Goal: Task Accomplishment & Management: Complete application form

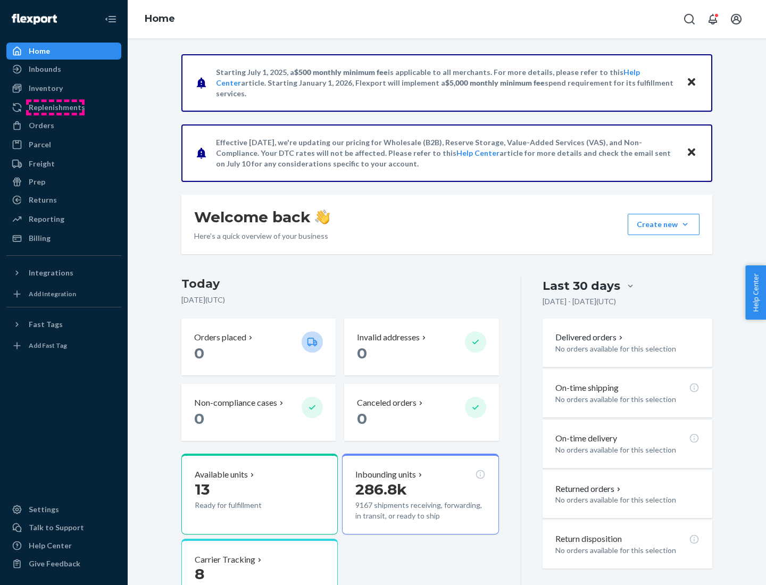
click at [55, 107] on div "Replenishments" at bounding box center [57, 107] width 56 height 11
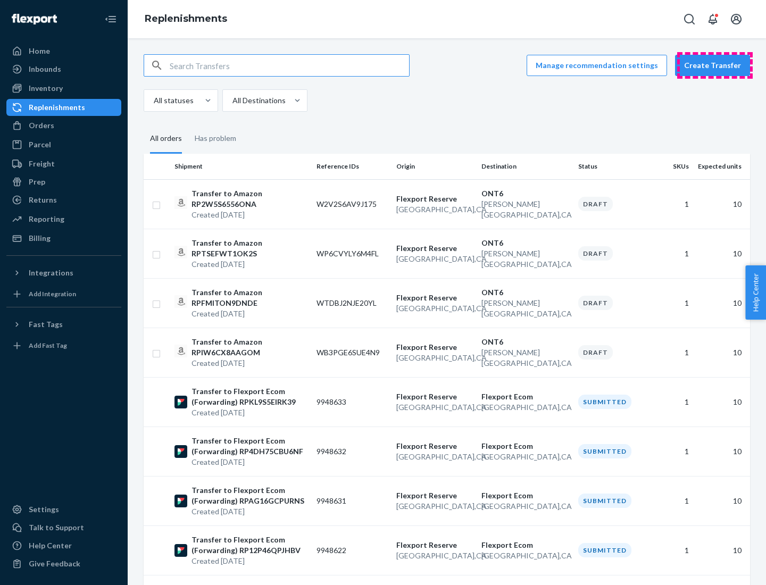
click at [715, 65] on button "Create Transfer" at bounding box center [712, 65] width 75 height 21
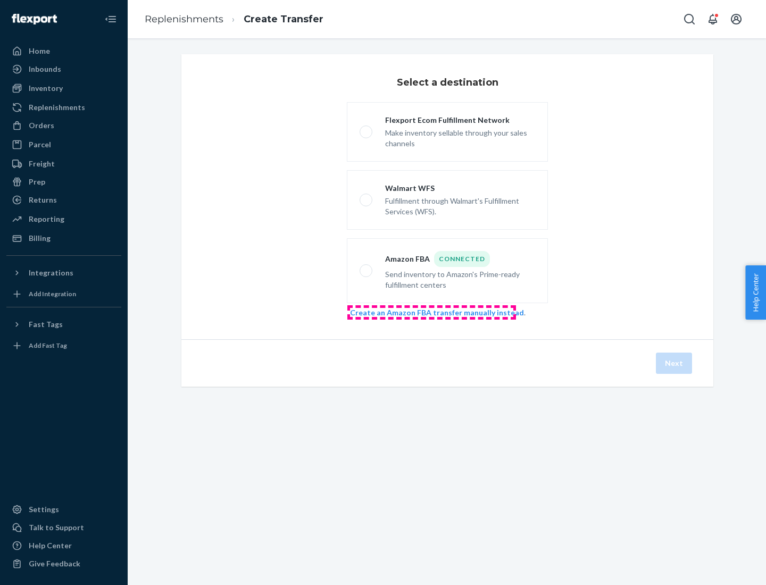
click at [431, 312] on link "Create an Amazon FBA transfer manually instead" at bounding box center [437, 312] width 174 height 9
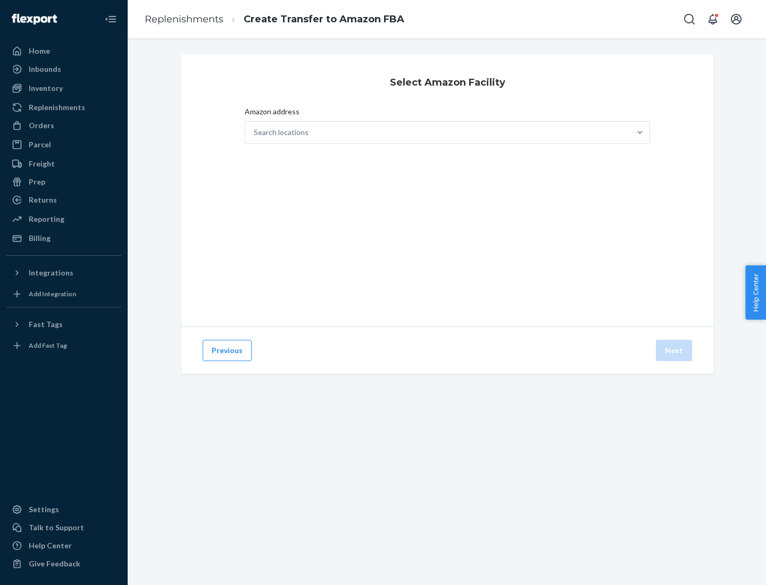
click at [438, 132] on div "Search locations" at bounding box center [437, 132] width 385 height 21
click at [255, 132] on input "Amazon address Search locations" at bounding box center [254, 132] width 1 height 11
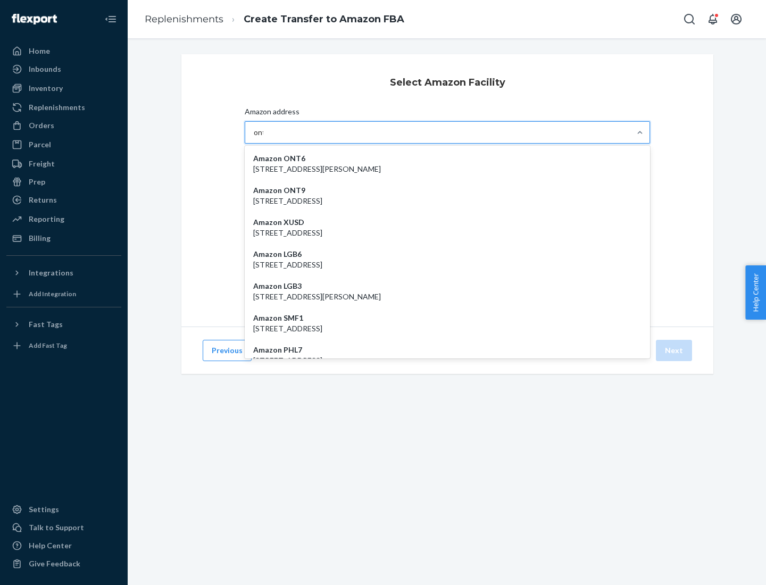
type input "ont6"
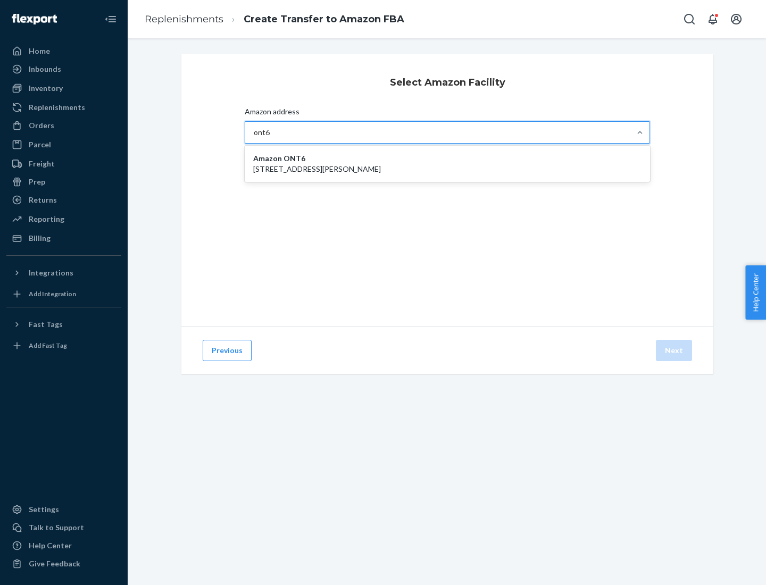
click at [447, 164] on p "[STREET_ADDRESS][PERSON_NAME]" at bounding box center [447, 169] width 388 height 11
click at [270, 138] on input "ont6" at bounding box center [262, 132] width 16 height 11
click at [675, 351] on button "Next" at bounding box center [674, 350] width 36 height 21
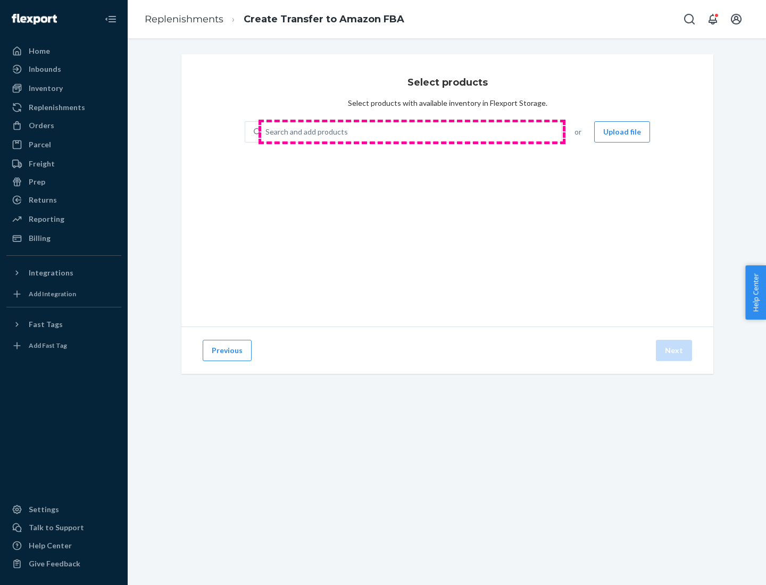
click at [412, 132] on div "Search and add products" at bounding box center [411, 131] width 300 height 19
click at [267, 132] on input "Search and add products" at bounding box center [265, 132] width 1 height 11
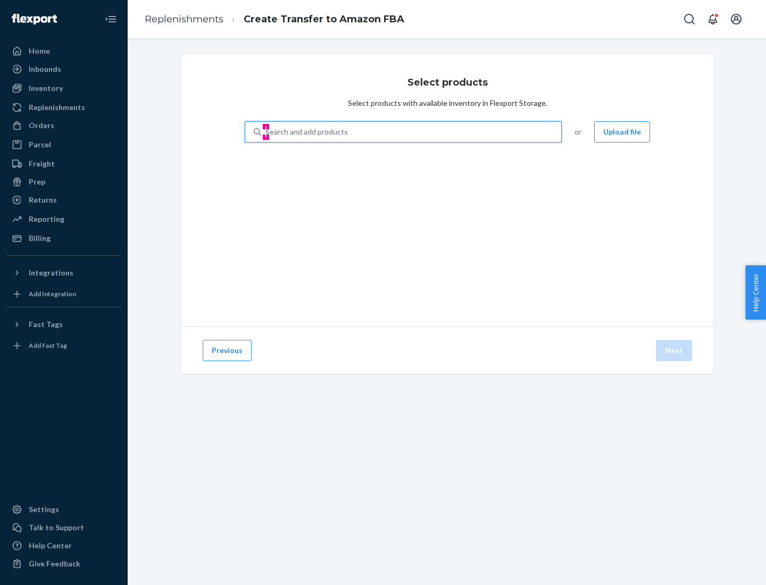
type input "test"
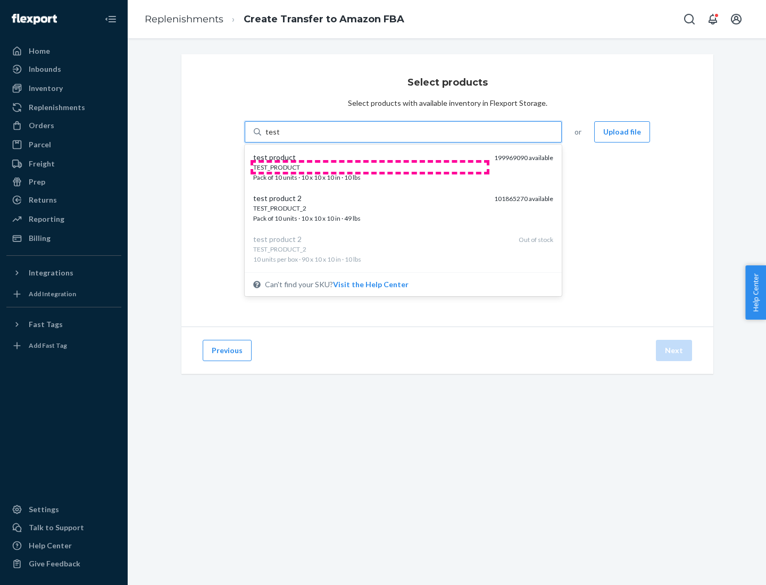
click at [370, 167] on div "TEST_PRODUCT" at bounding box center [369, 167] width 232 height 9
click at [279, 137] on input "test" at bounding box center [272, 132] width 14 height 11
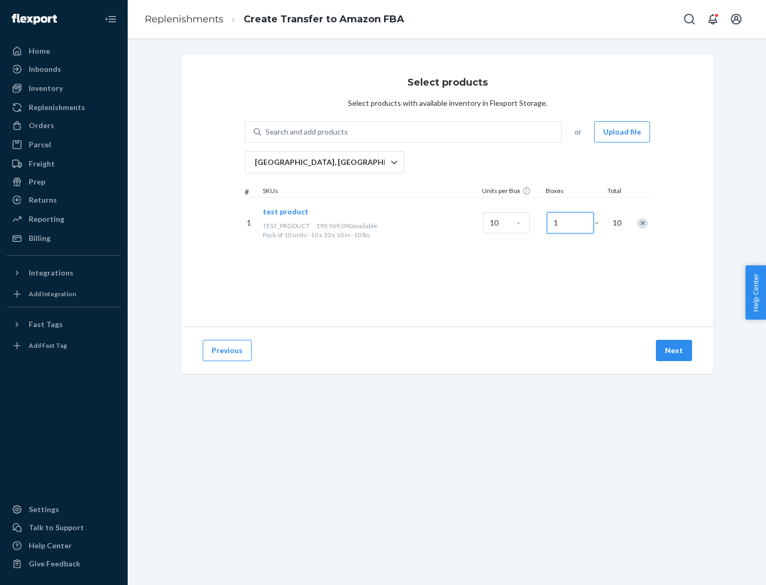
type input "1"
click at [675, 351] on button "Next" at bounding box center [674, 350] width 36 height 21
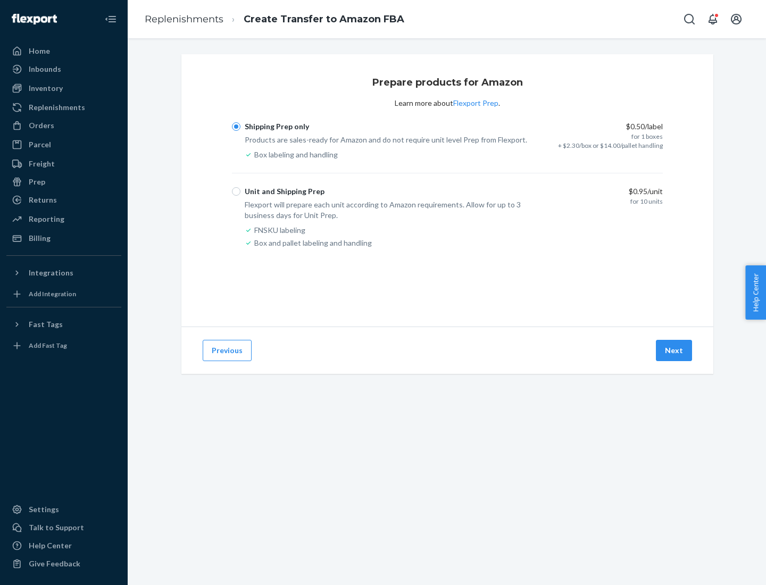
click at [283, 192] on div "Unit and Shipping Prep" at bounding box center [285, 191] width 80 height 11
click at [240, 192] on input "Unit and Shipping Prep" at bounding box center [236, 191] width 9 height 9
radio input "true"
click at [675, 351] on button "Next" at bounding box center [674, 350] width 36 height 21
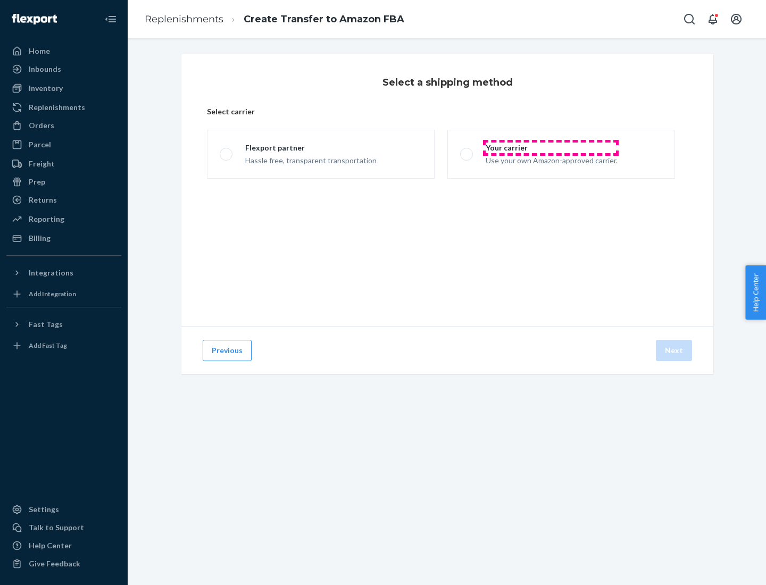
click at [551, 148] on div "Your carrier" at bounding box center [552, 148] width 132 height 11
click at [467, 151] on input "Your carrier Use your own Amazon-approved carrier." at bounding box center [463, 154] width 7 height 7
radio input "true"
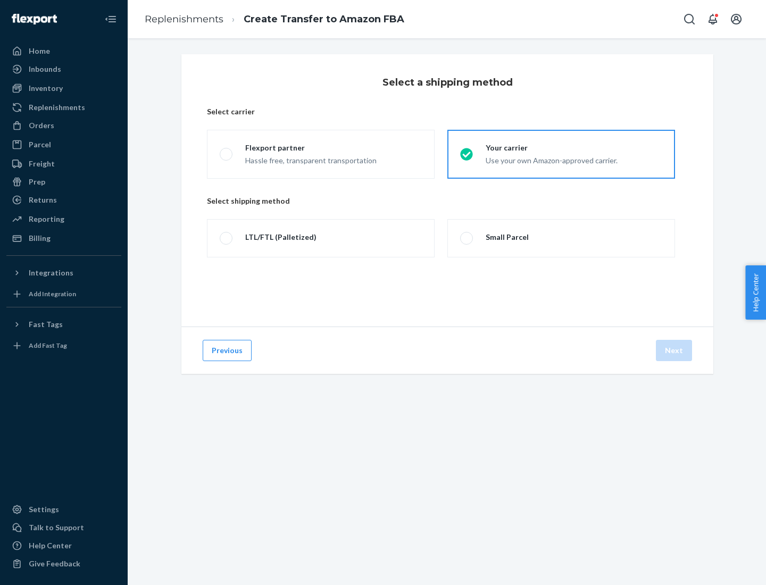
click at [506, 237] on div "Small Parcel" at bounding box center [507, 237] width 43 height 11
click at [467, 237] on input "Small Parcel" at bounding box center [463, 238] width 7 height 7
radio input "true"
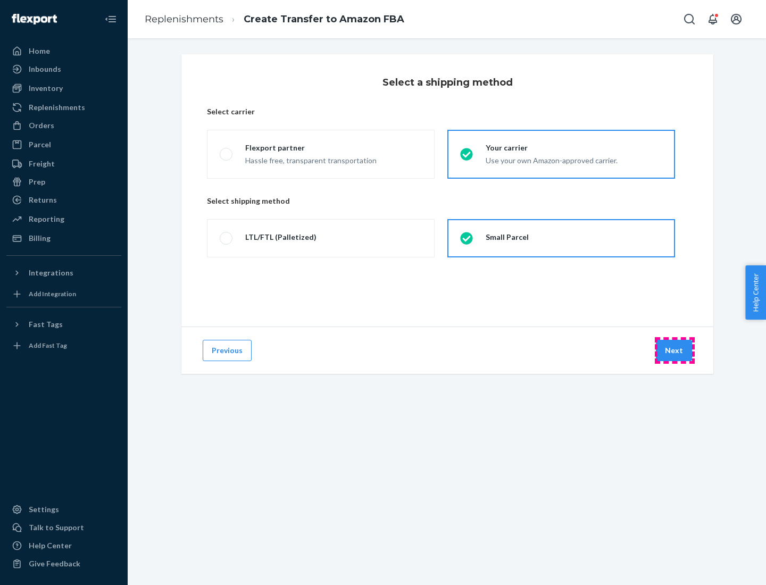
click at [675, 351] on button "Next" at bounding box center [674, 350] width 36 height 21
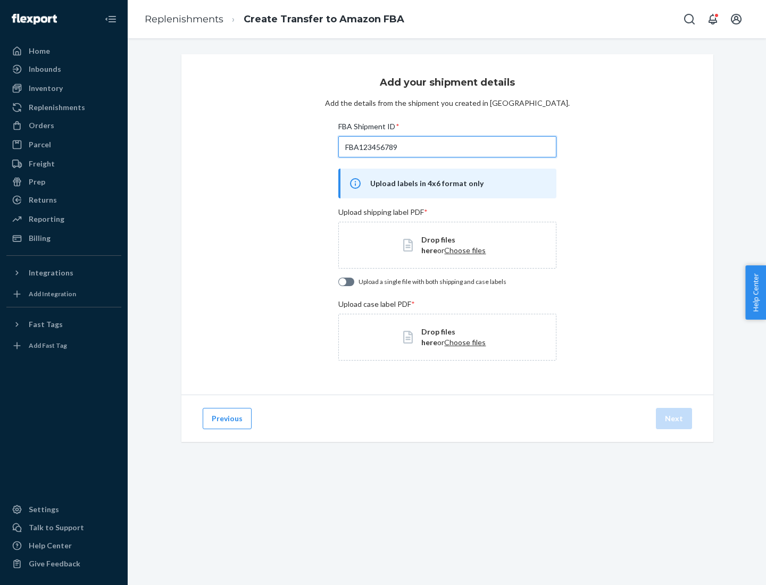
type input "FBA123456789"
click at [444, 250] on span "Choose files" at bounding box center [464, 250] width 41 height 9
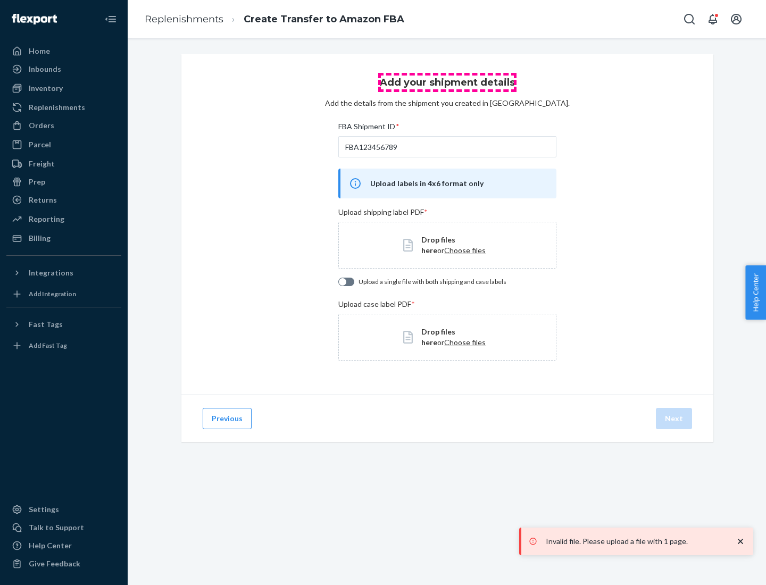
click at [447, 82] on h3 "Add your shipment details" at bounding box center [447, 83] width 135 height 14
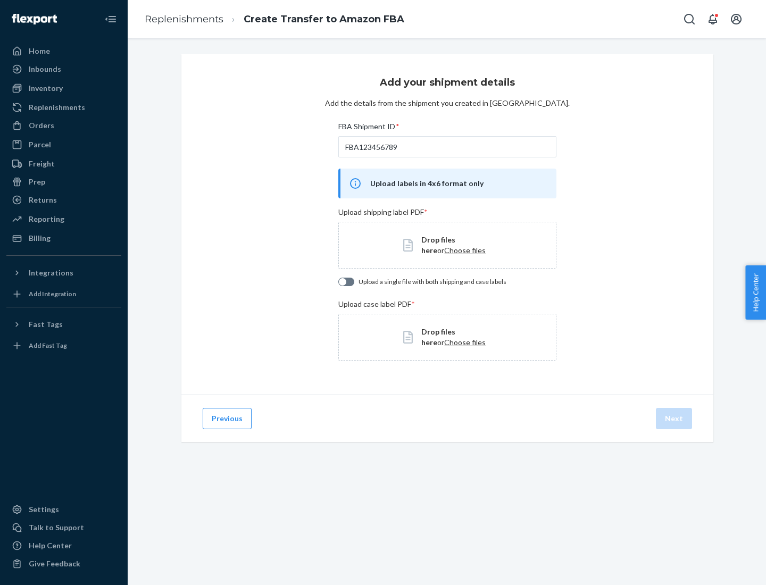
click at [64, 126] on div "Orders" at bounding box center [63, 125] width 113 height 15
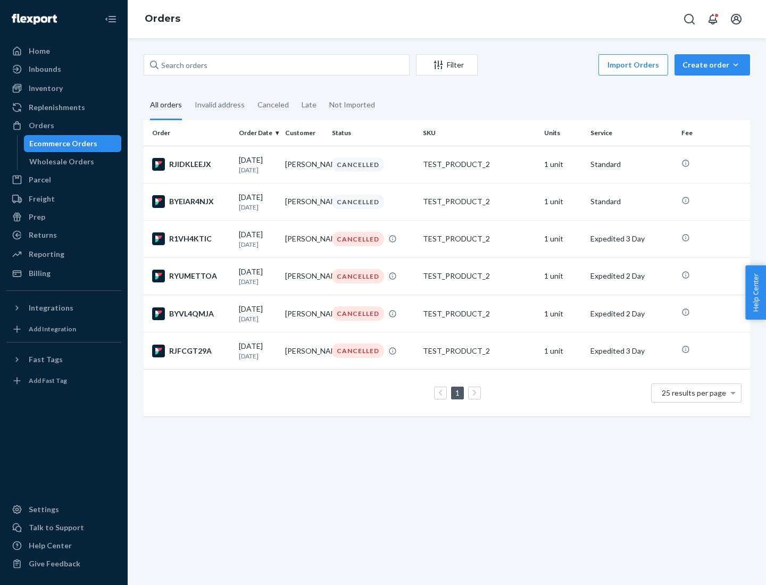
click at [59, 162] on div "Wholesale Orders" at bounding box center [61, 161] width 65 height 11
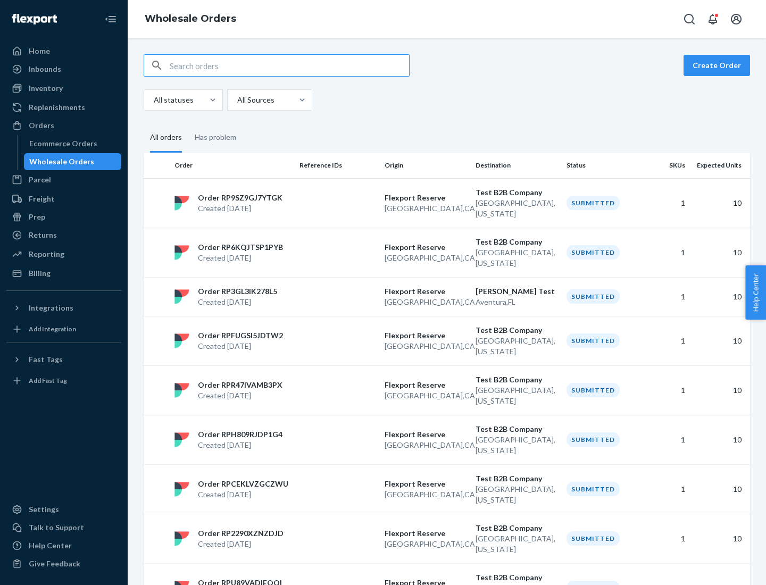
click at [447, 203] on p "[GEOGRAPHIC_DATA] , [GEOGRAPHIC_DATA]" at bounding box center [426, 208] width 82 height 11
